Goal: Register for event/course

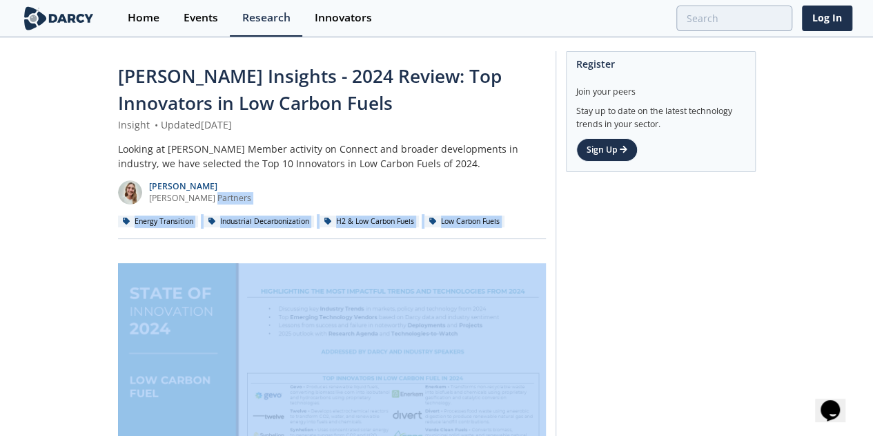
drag, startPoint x: 0, startPoint y: 0, endPoint x: 743, endPoint y: 336, distance: 815.4
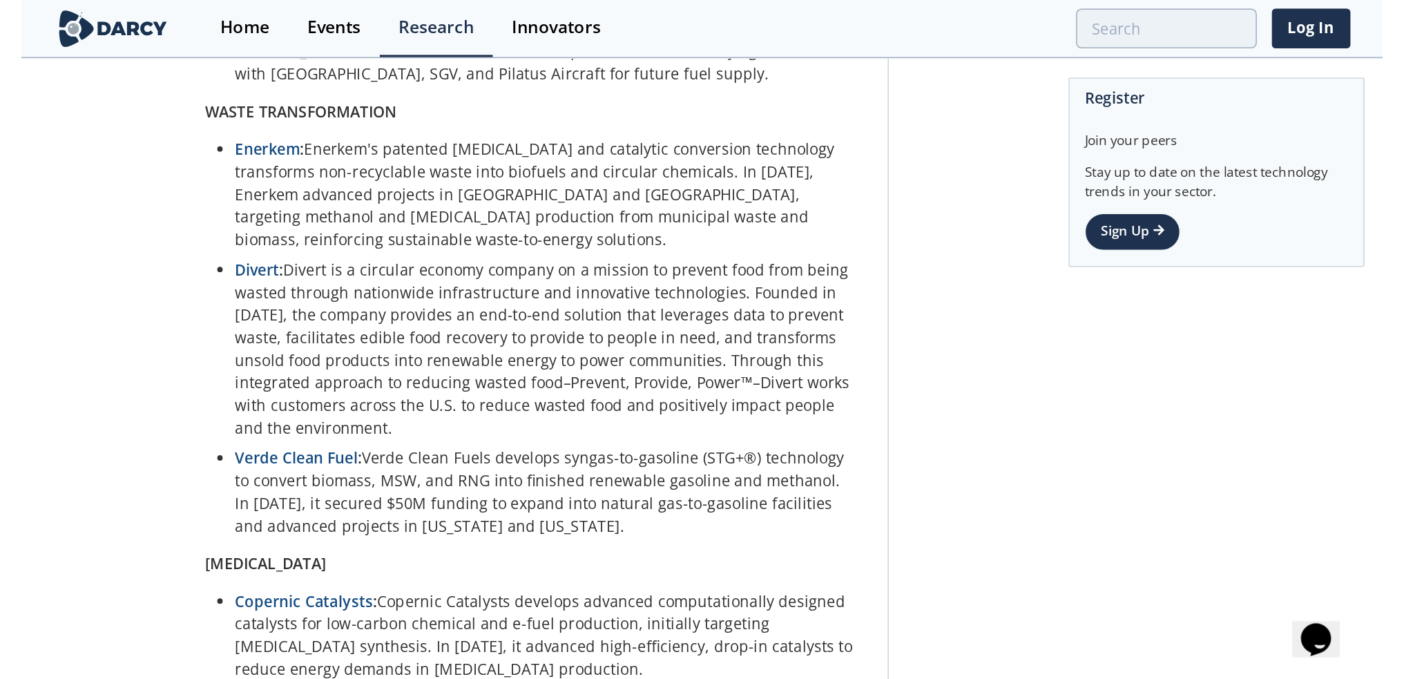
scroll to position [1148, 0]
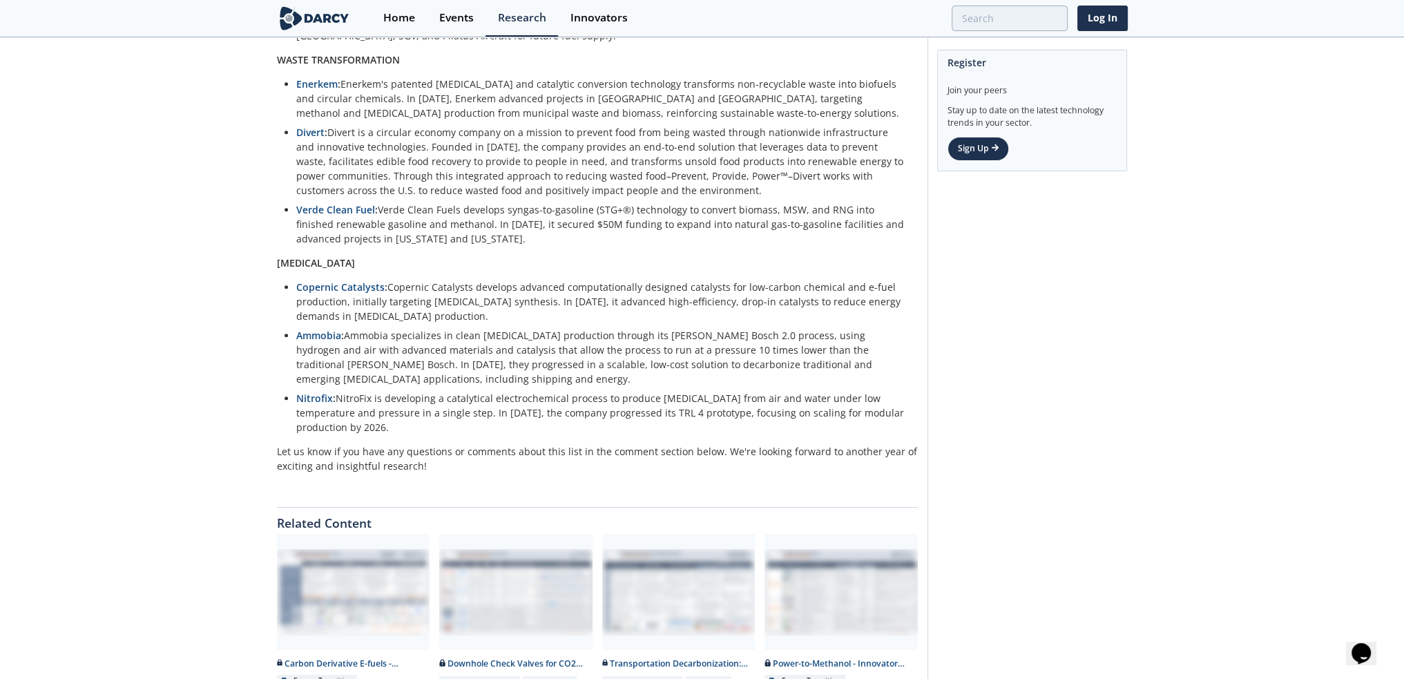
scroll to position [1149, 0]
